Goal: Transaction & Acquisition: Purchase product/service

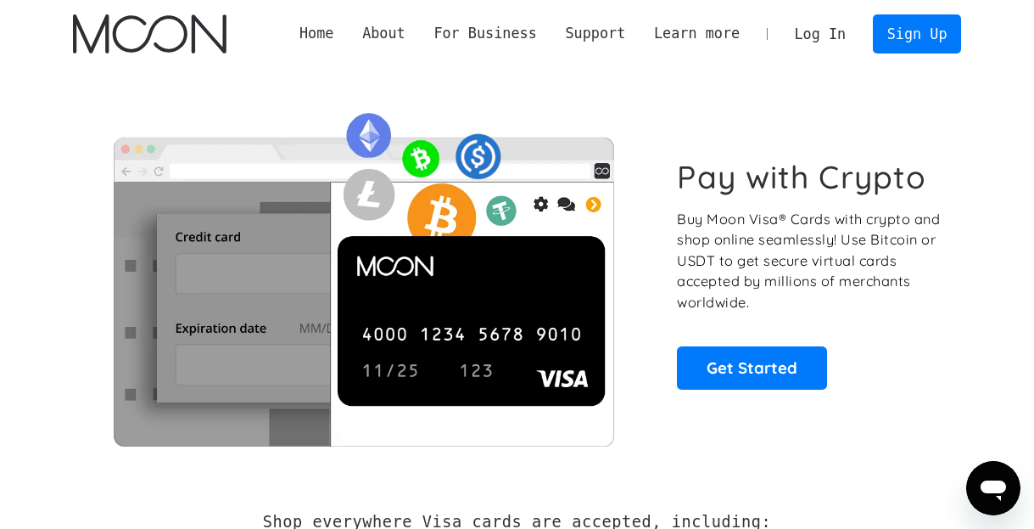
click at [838, 35] on link "Log In" at bounding box center [821, 33] width 80 height 37
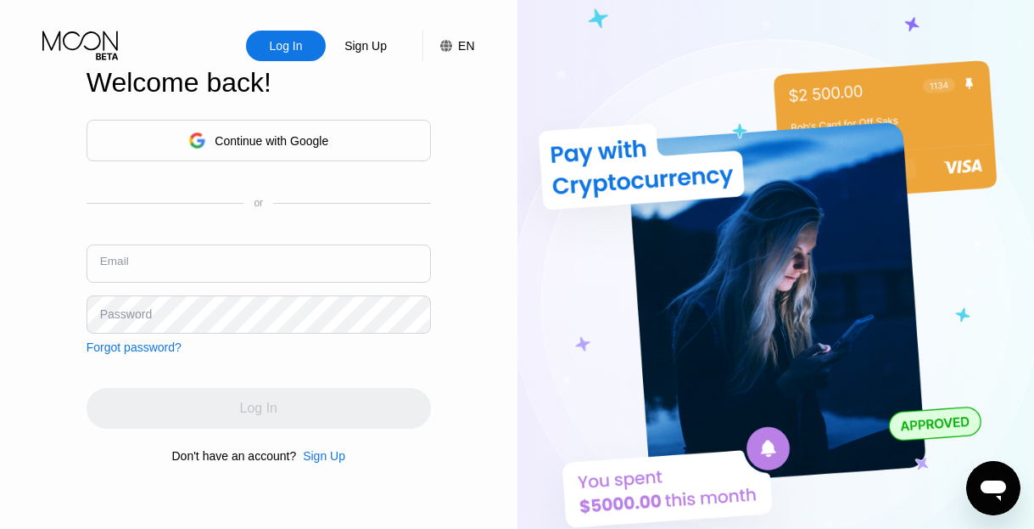
click at [141, 255] on input "text" at bounding box center [259, 263] width 345 height 38
paste input "[EMAIL_ADDRESS][DOMAIN_NAME]"
type input "[EMAIL_ADDRESS][DOMAIN_NAME]"
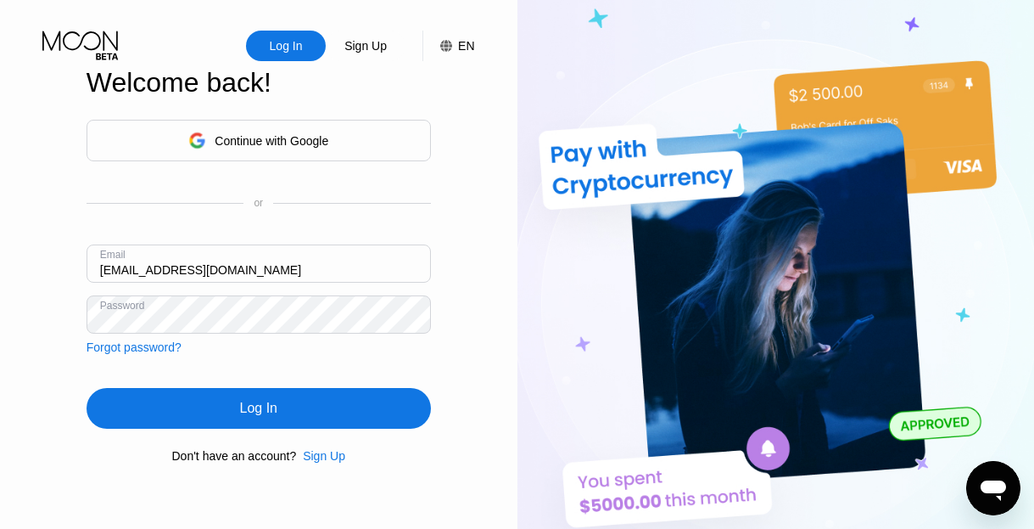
click at [289, 406] on div "Log In" at bounding box center [259, 408] width 345 height 41
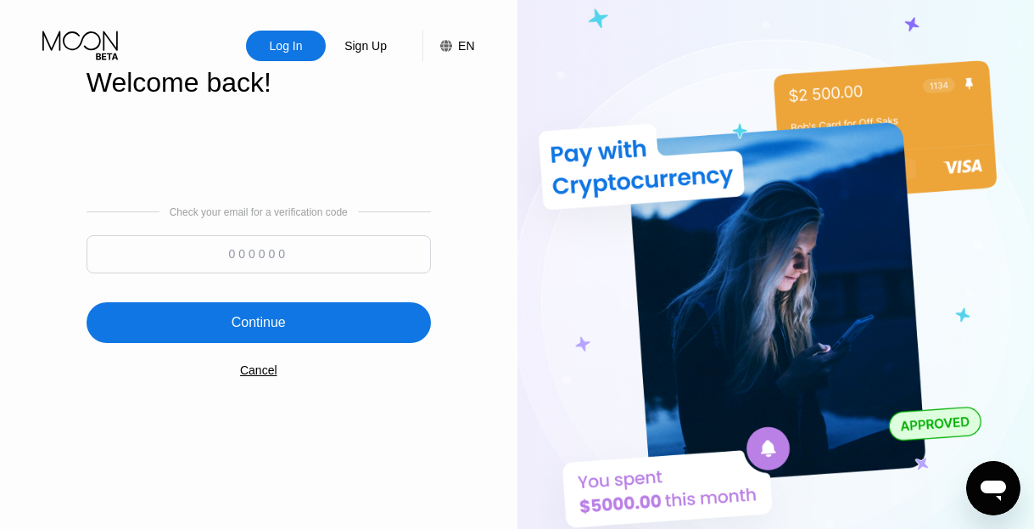
click at [337, 256] on input at bounding box center [259, 254] width 345 height 38
paste input "703873"
type input "703873"
drag, startPoint x: 323, startPoint y: 317, endPoint x: 522, endPoint y: 283, distance: 201.6
click at [328, 316] on div "Continue" at bounding box center [259, 322] width 345 height 41
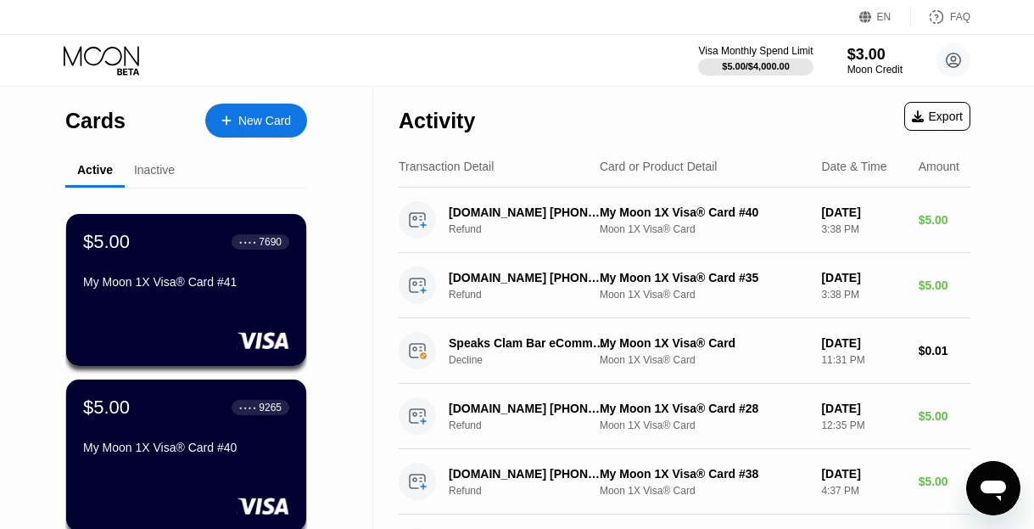
click at [897, 69] on div "Moon Credit" at bounding box center [875, 70] width 57 height 12
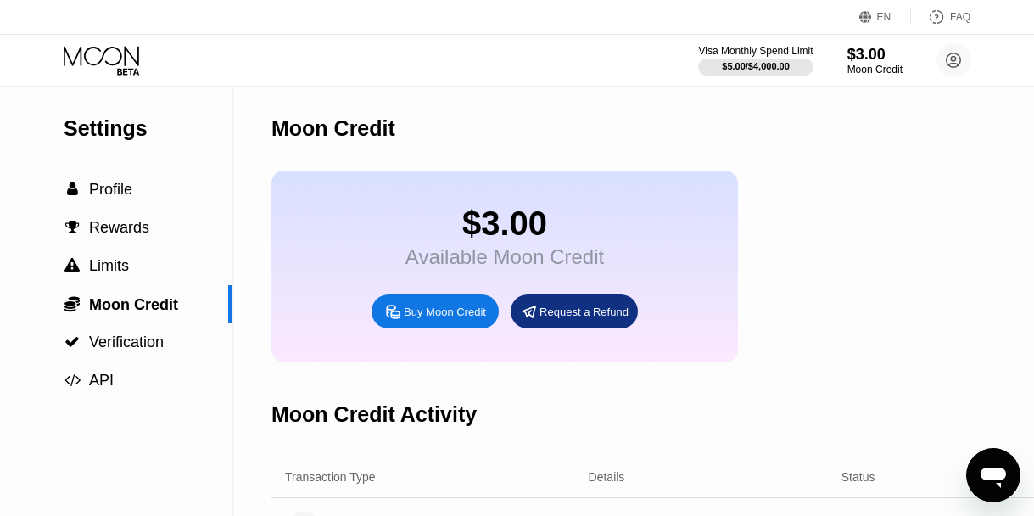
click at [440, 319] on div "Buy Moon Credit" at bounding box center [445, 312] width 82 height 14
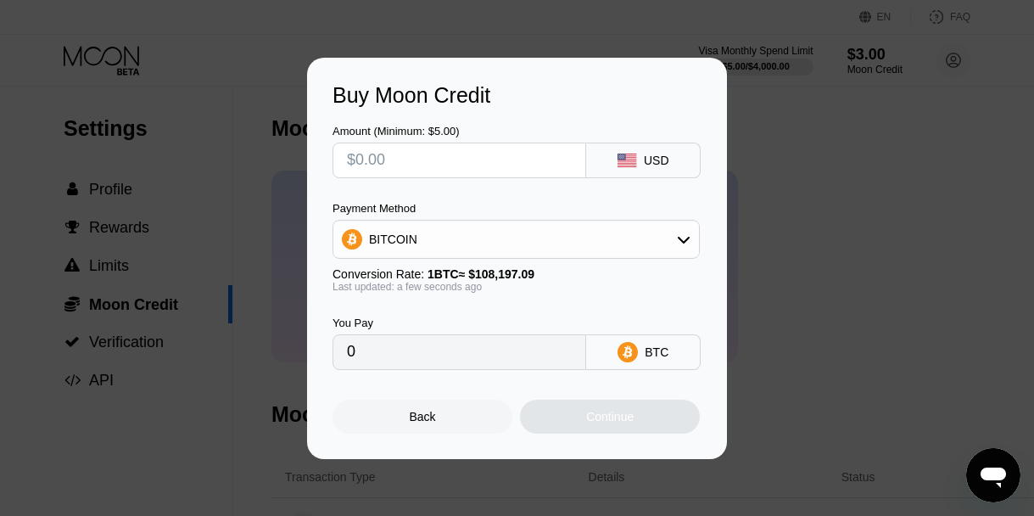
click at [461, 159] on input "text" at bounding box center [459, 160] width 225 height 34
type input "$50"
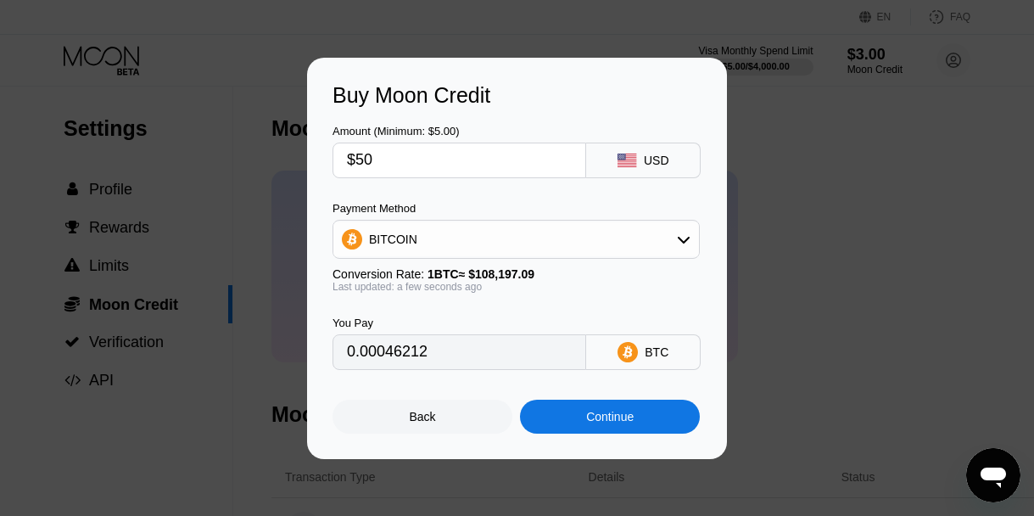
type input "0.00046212"
type input "$50"
click at [619, 434] on div "Continue" at bounding box center [610, 417] width 180 height 34
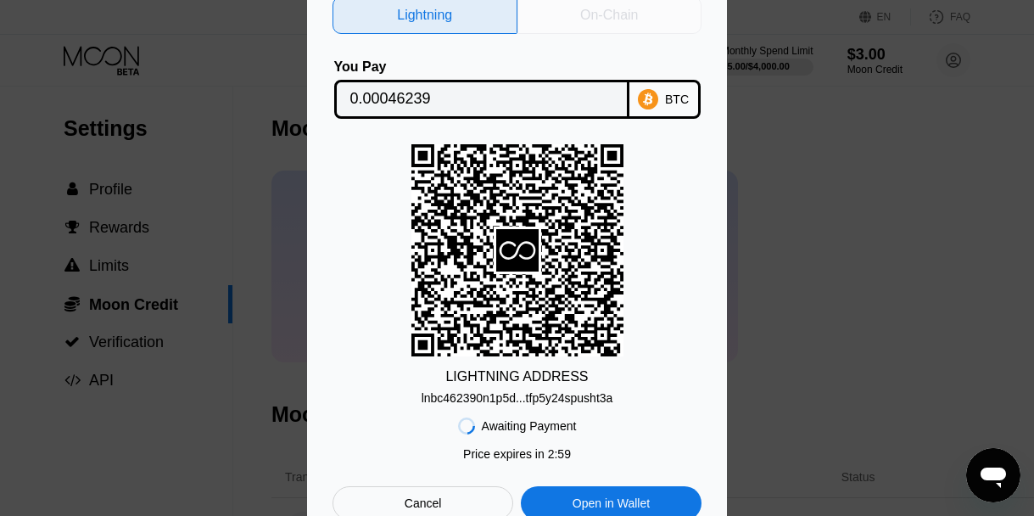
click at [647, 14] on div "On-Chain" at bounding box center [610, 15] width 185 height 37
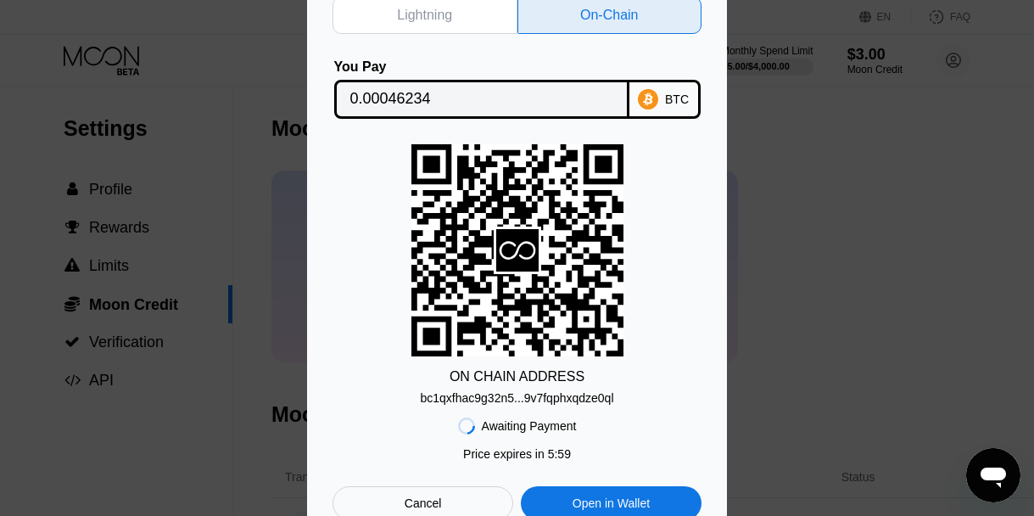
click at [668, 96] on div "BTC" at bounding box center [677, 99] width 24 height 14
click at [525, 109] on input "0.00046234" at bounding box center [481, 99] width 263 height 34
click at [527, 395] on div "bc1qxfhac9g32n5...9v7fqphxqdze0ql" at bounding box center [516, 398] width 193 height 14
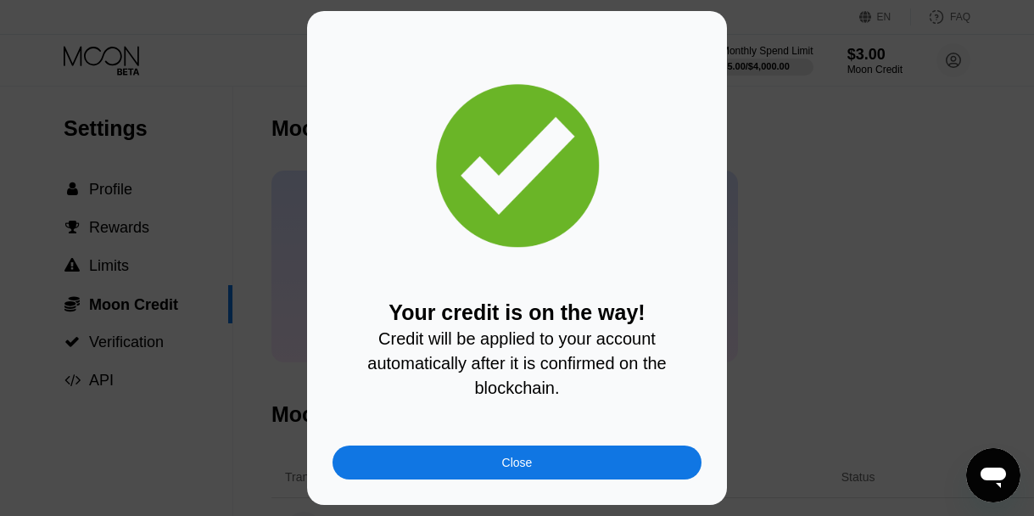
click at [505, 479] on div "Close" at bounding box center [517, 462] width 369 height 34
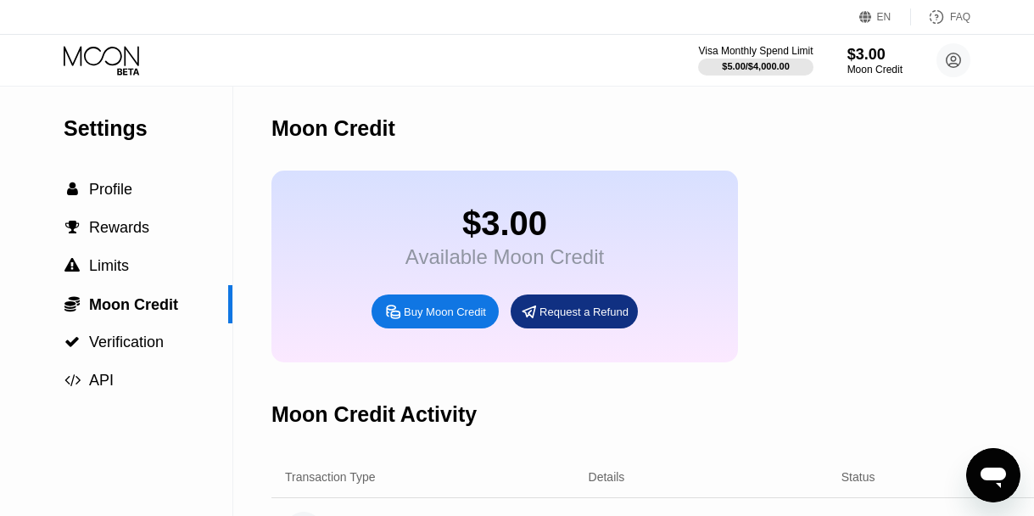
click at [101, 79] on div "Visa Monthly Spend Limit $5.00 / $4,000.00 $3.00 Moon Credit [EMAIL_ADDRESS][DO…" at bounding box center [517, 60] width 1034 height 51
click at [101, 70] on icon at bounding box center [103, 61] width 79 height 30
